Goal: Information Seeking & Learning: Learn about a topic

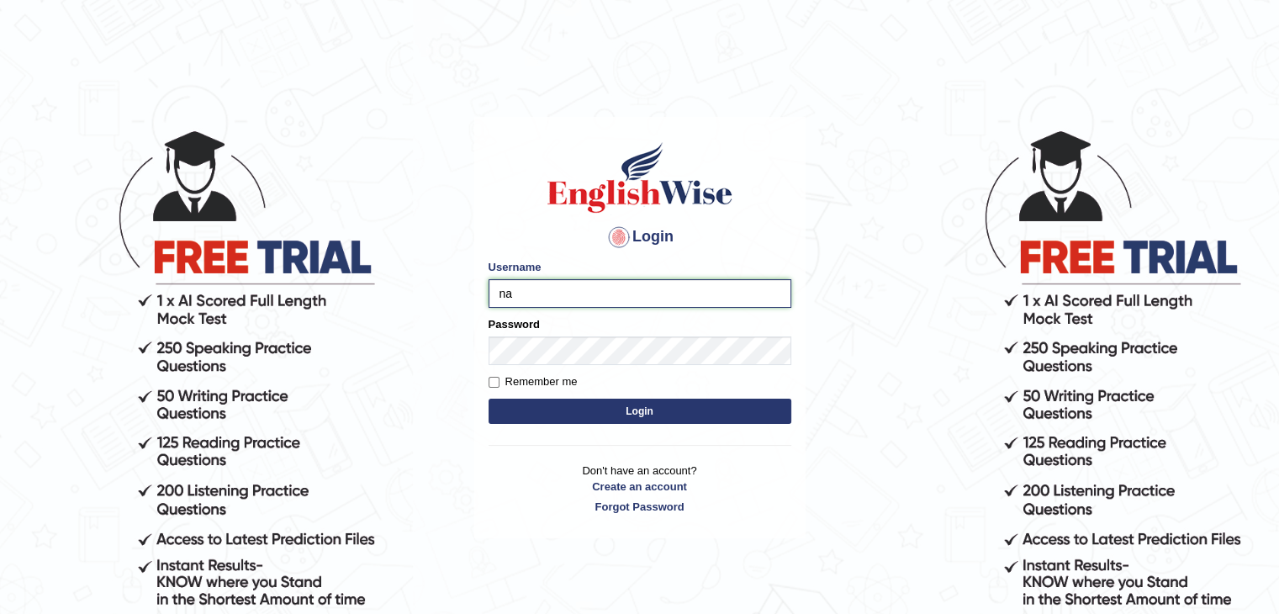
type input "NandhuIsha"
click at [489, 399] on button "Login" at bounding box center [640, 411] width 303 height 25
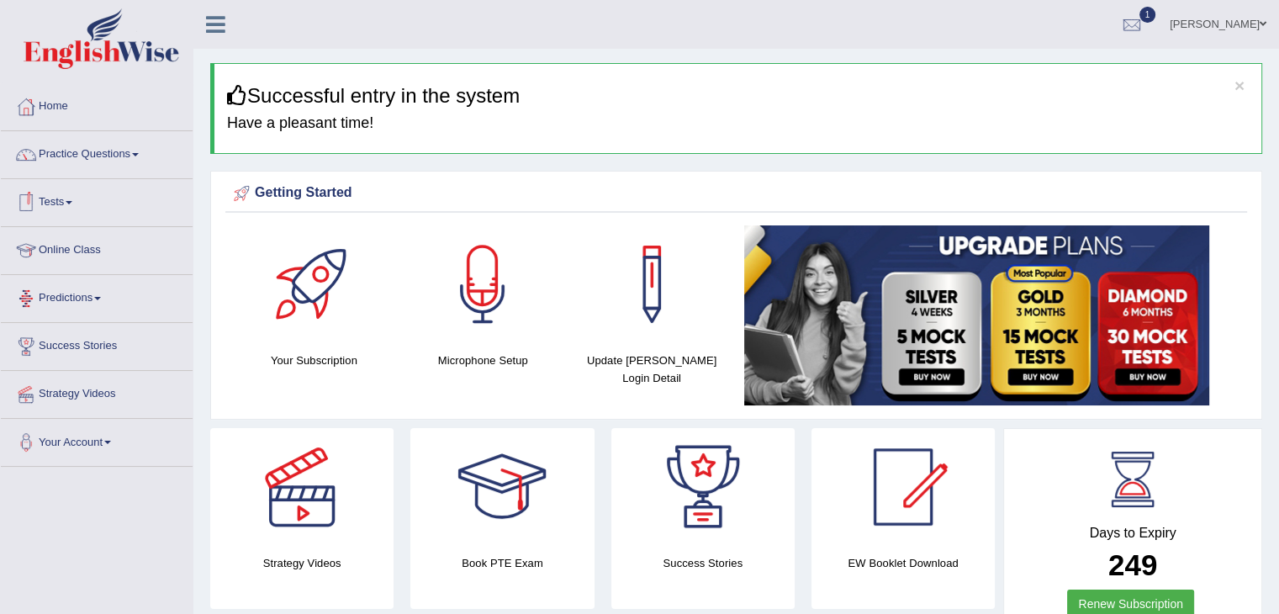
click at [66, 203] on link "Tests" at bounding box center [97, 200] width 192 height 42
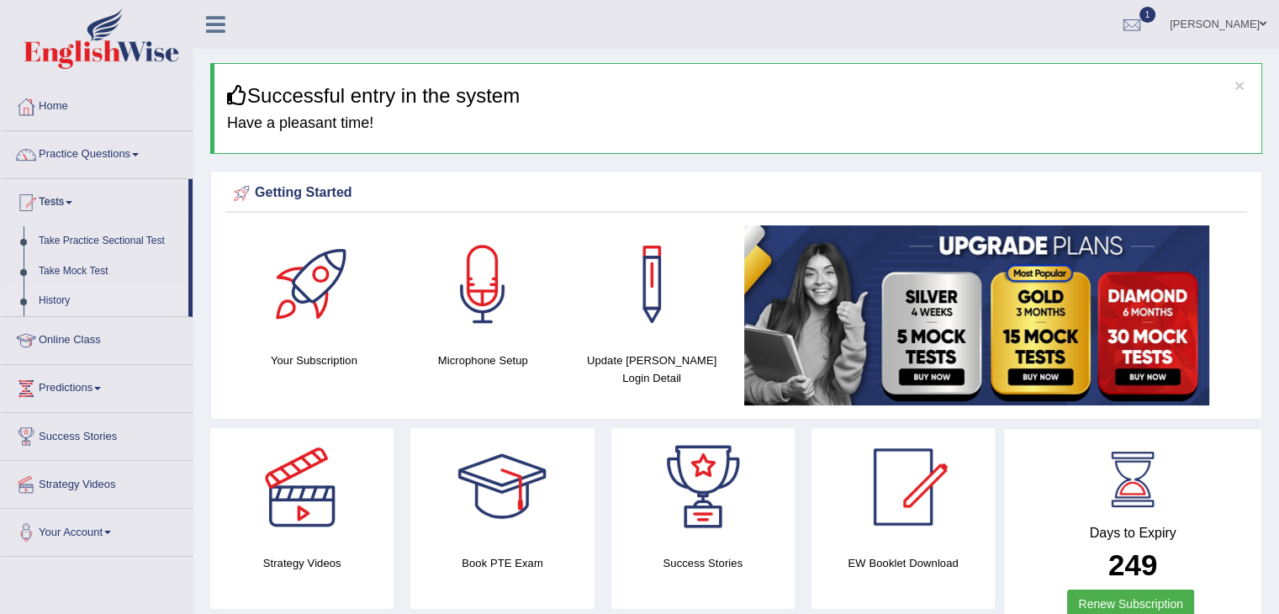
click at [64, 298] on link "History" at bounding box center [109, 301] width 157 height 30
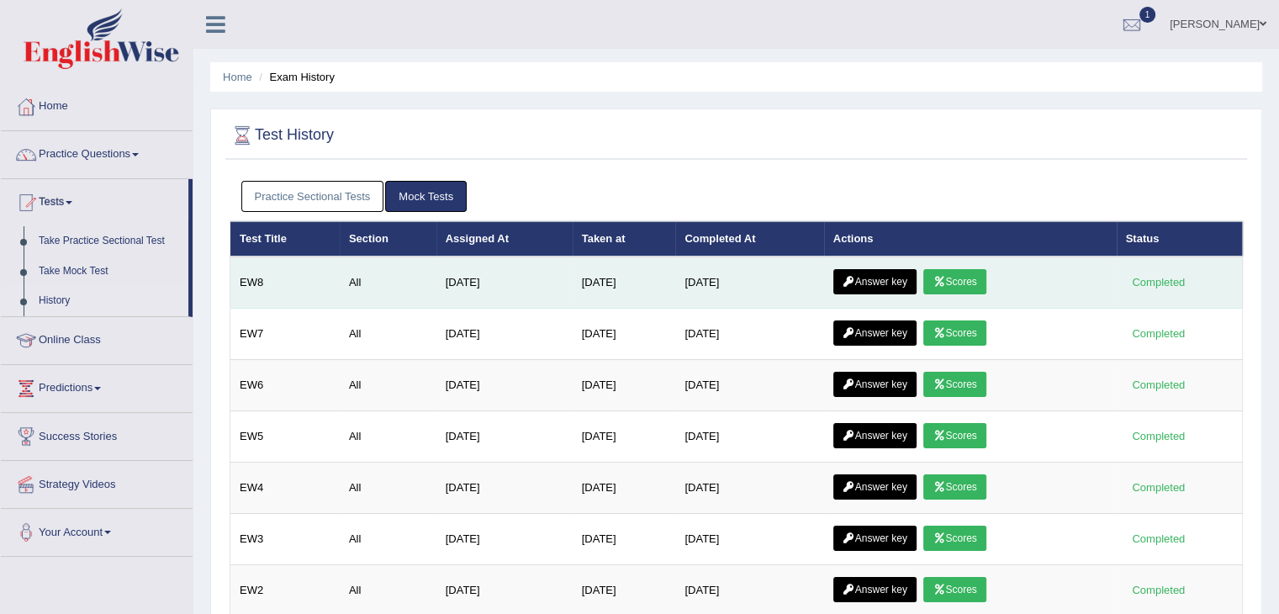
click at [965, 284] on link "Scores" at bounding box center [954, 281] width 62 height 25
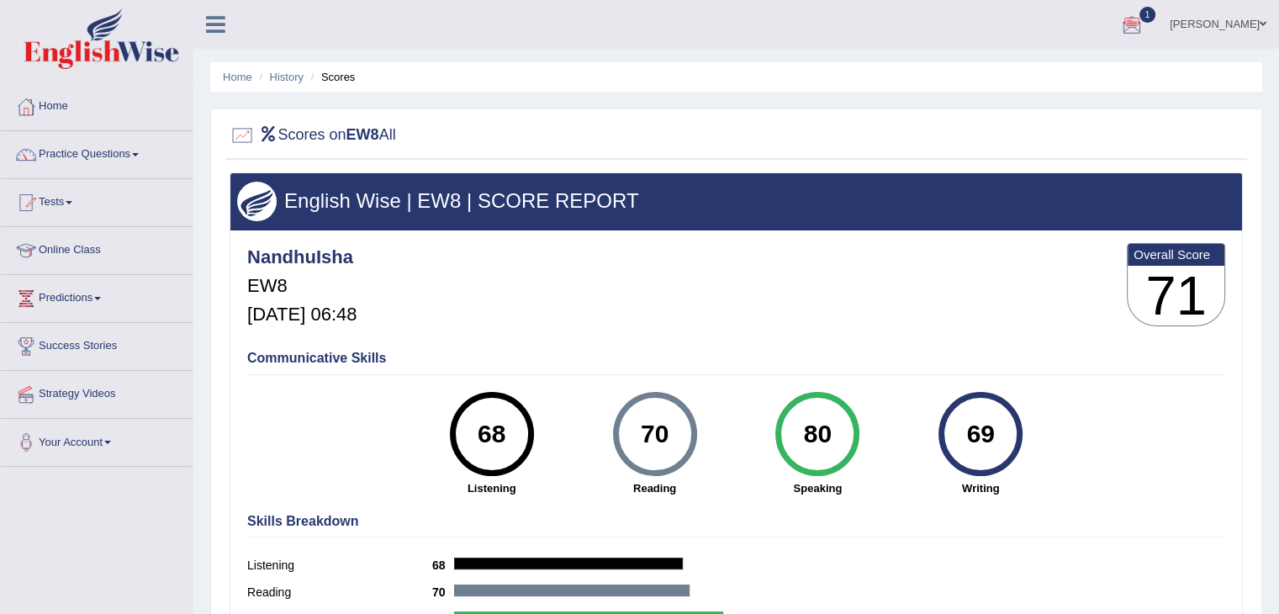
click at [1157, 10] on link "1" at bounding box center [1132, 22] width 50 height 44
click at [1094, 95] on li "EW8 Aug 14, 2025 Exam evaluated" at bounding box center [1031, 76] width 241 height 44
click at [1145, 15] on div at bounding box center [1131, 25] width 25 height 25
click at [1063, 117] on strong "See All Alerts" at bounding box center [1025, 119] width 75 height 13
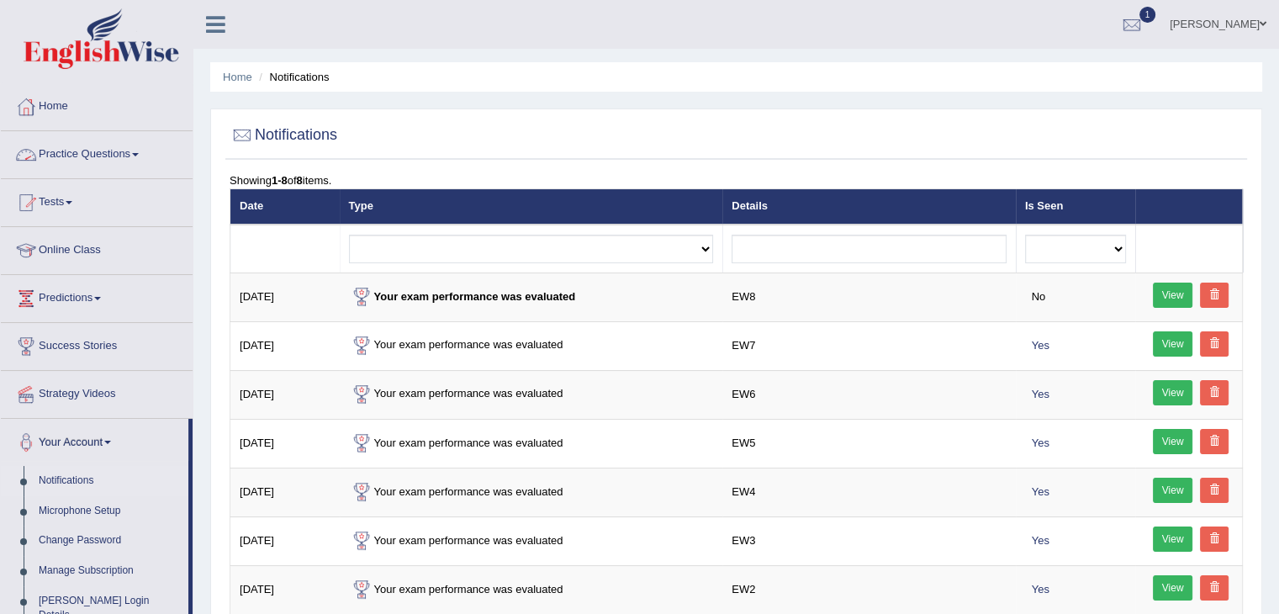
click at [86, 151] on link "Practice Questions" at bounding box center [97, 152] width 192 height 42
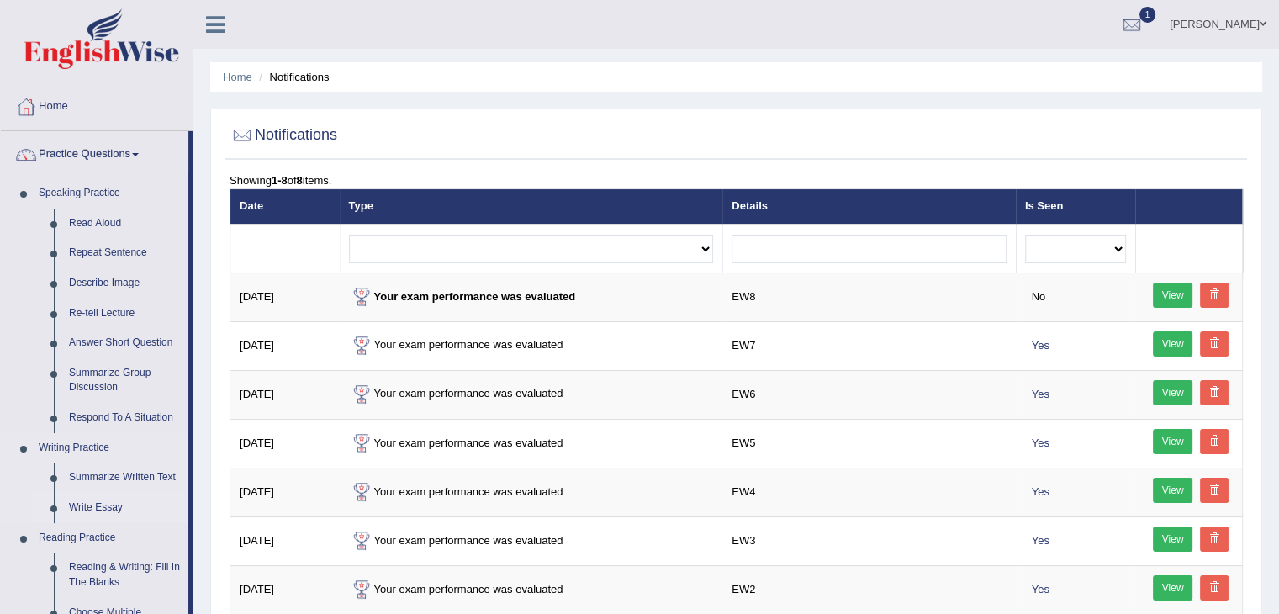
click at [100, 502] on link "Write Essay" at bounding box center [124, 508] width 127 height 30
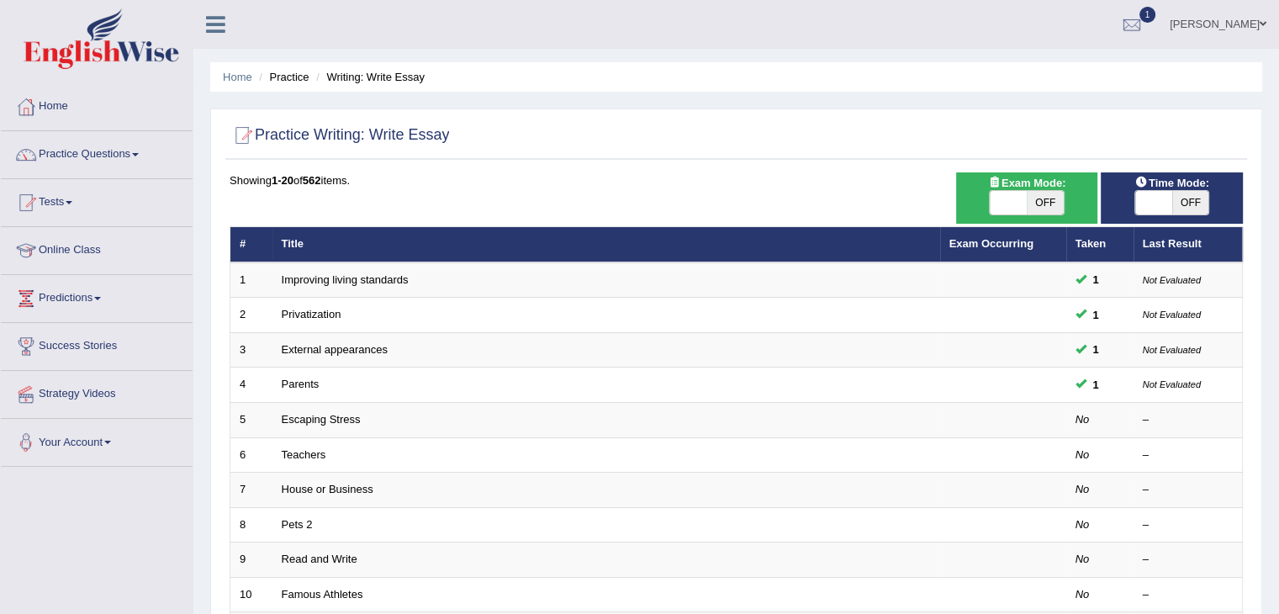
scroll to position [53, 0]
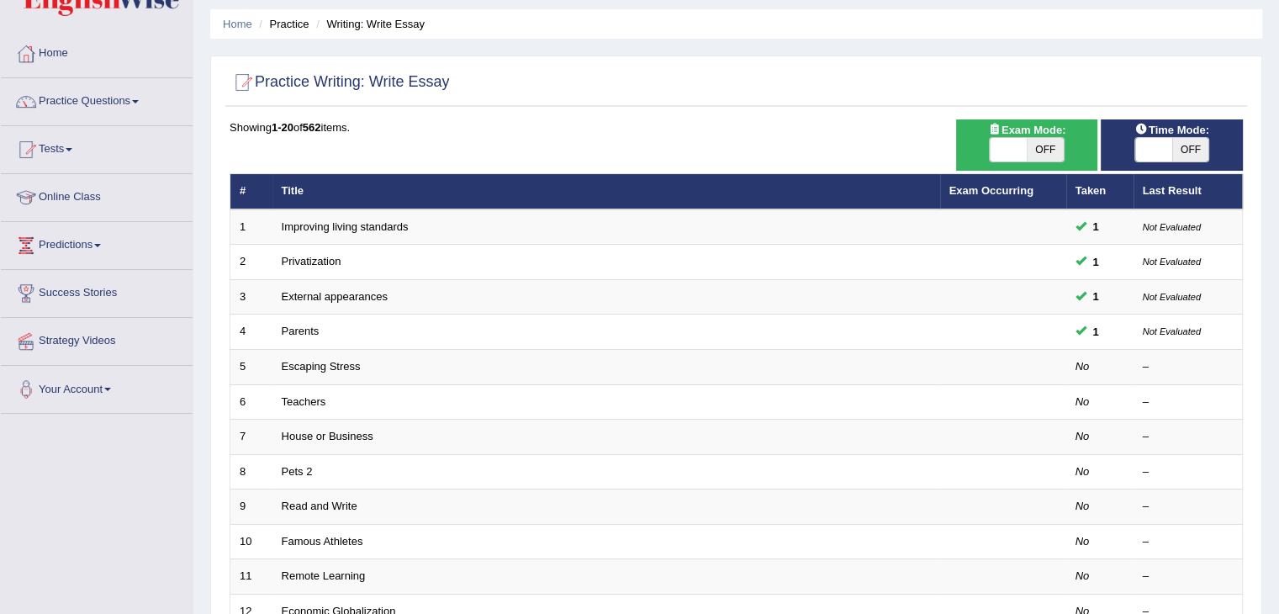
click at [984, 154] on div "ON OFF" at bounding box center [1027, 149] width 125 height 25
click at [996, 154] on span at bounding box center [1008, 150] width 37 height 24
checkbox input "true"
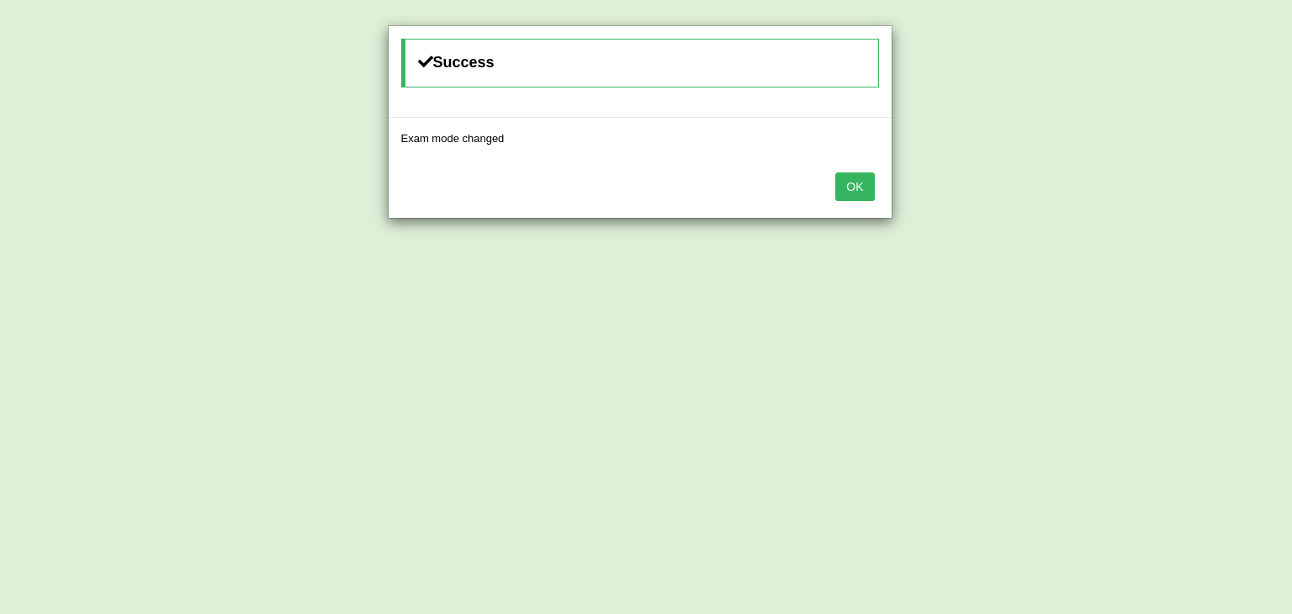
click at [854, 194] on button "OK" at bounding box center [854, 186] width 39 height 29
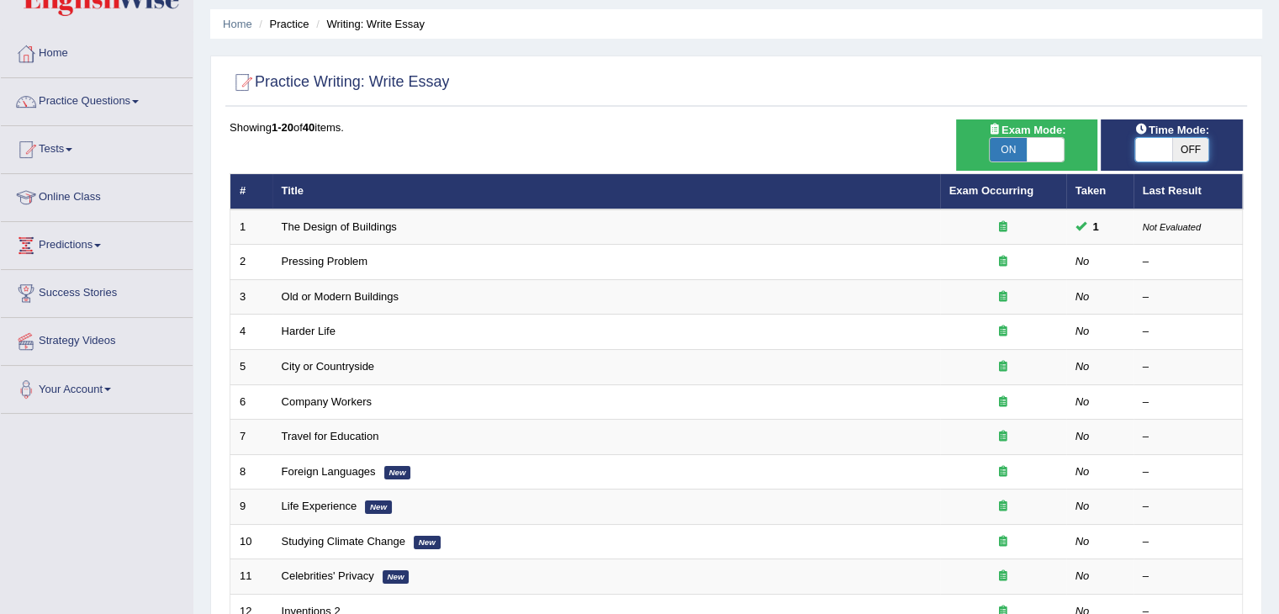
click at [1138, 146] on span at bounding box center [1153, 150] width 37 height 24
checkbox input "true"
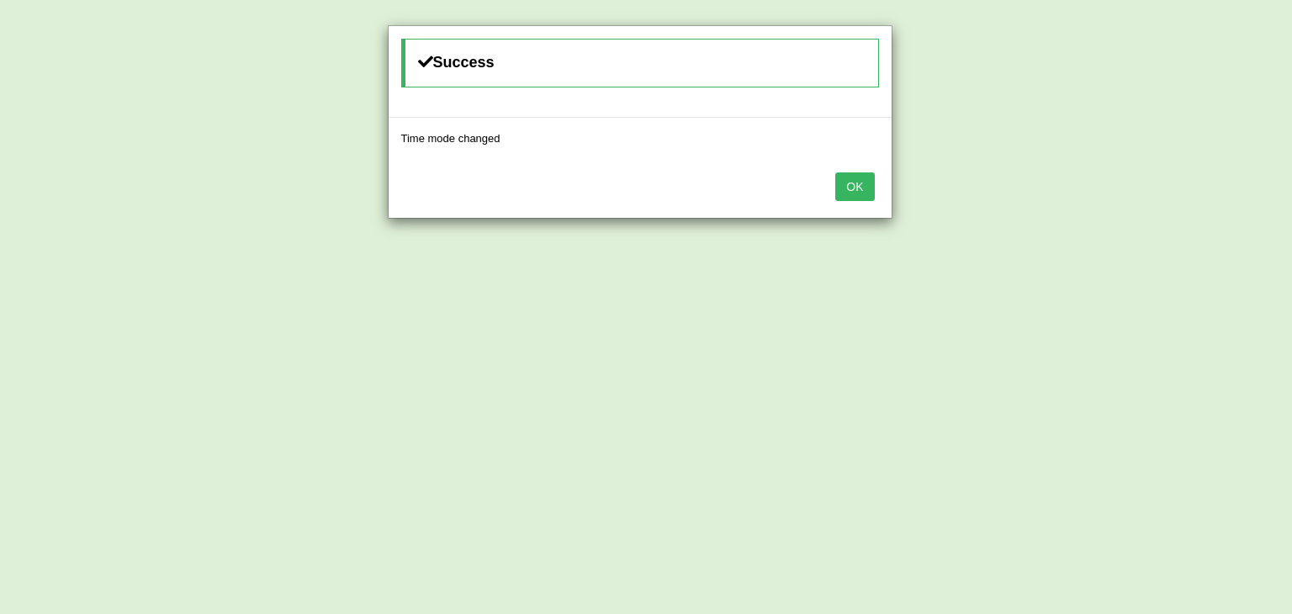
click at [850, 191] on button "OK" at bounding box center [854, 186] width 39 height 29
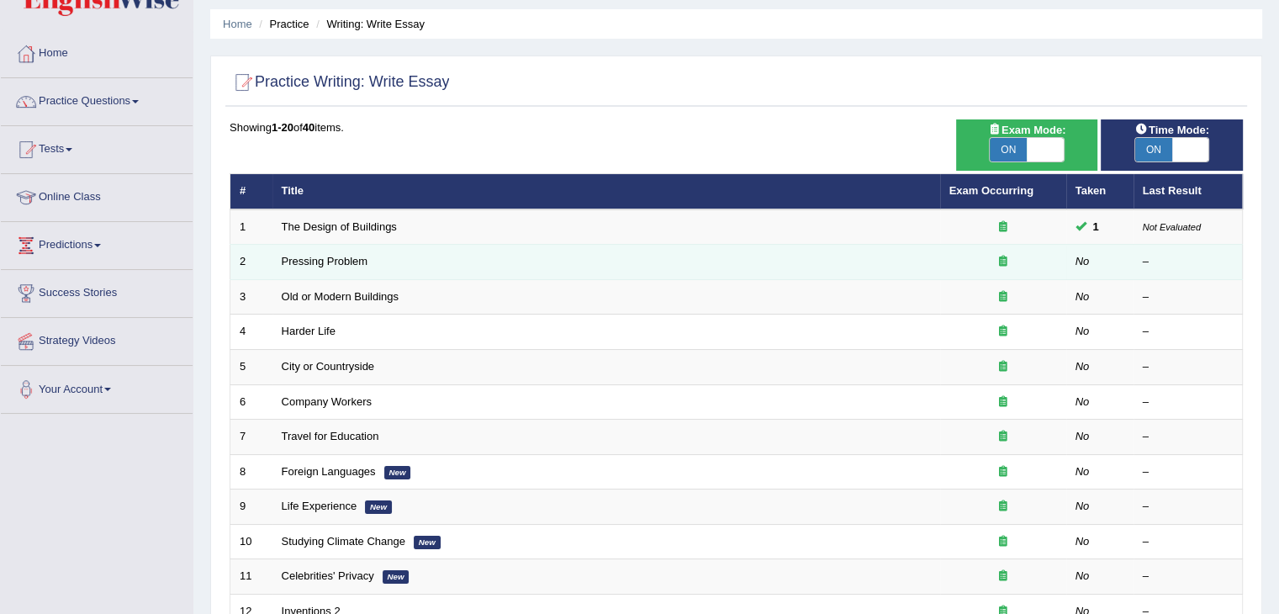
click at [757, 267] on td "Pressing Problem" at bounding box center [606, 262] width 668 height 35
click at [329, 255] on link "Pressing Problem" at bounding box center [325, 261] width 87 height 13
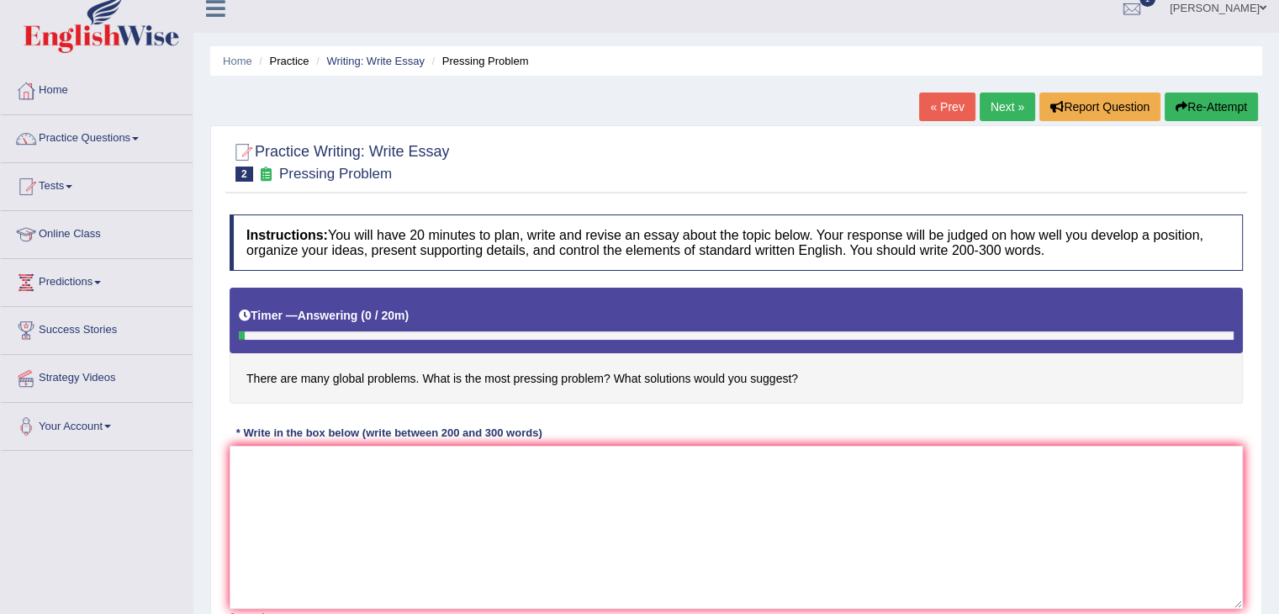
scroll to position [16, 0]
click at [468, 505] on textarea at bounding box center [736, 527] width 1013 height 163
click at [277, 489] on textarea at bounding box center [736, 527] width 1013 height 163
